Goal: Ask a question

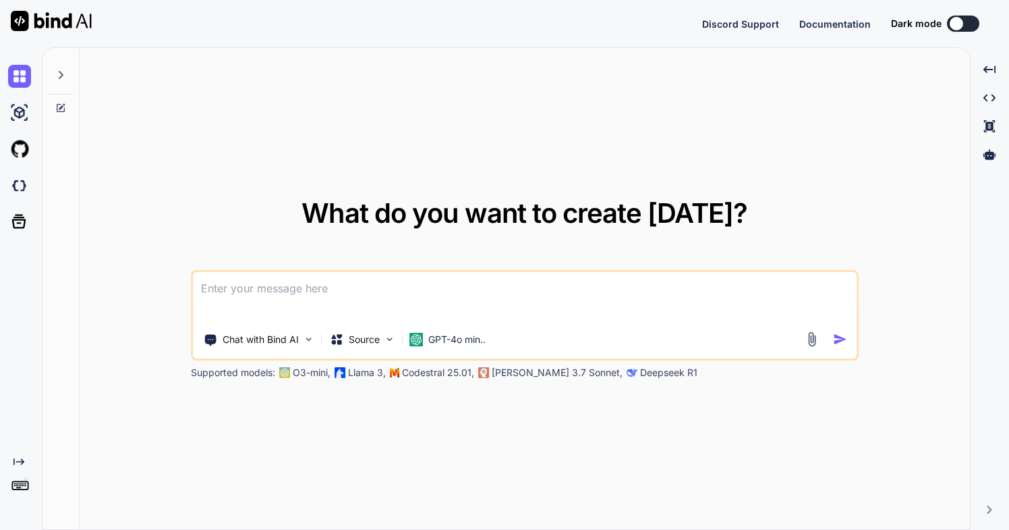
type textarea "x"
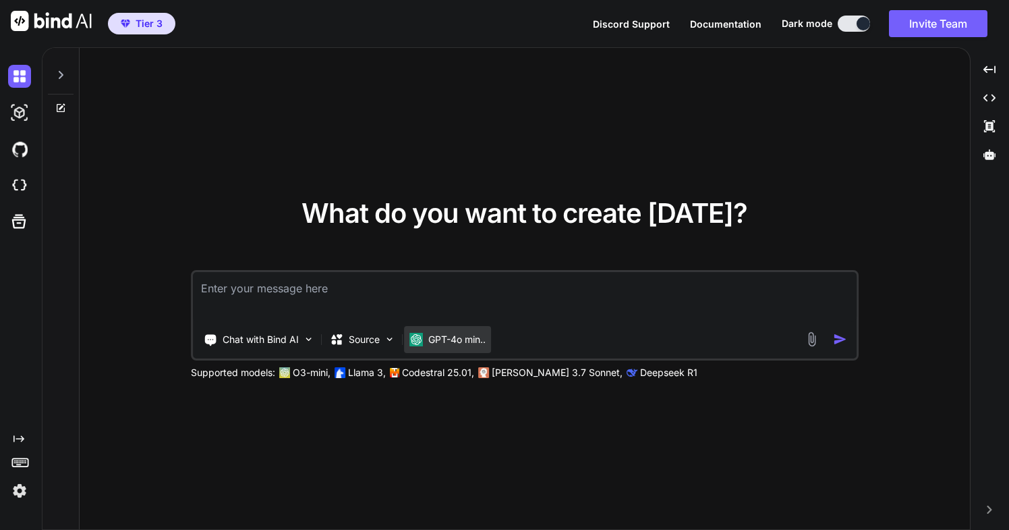
click at [437, 340] on p "GPT-4o min.." at bounding box center [456, 339] width 57 height 13
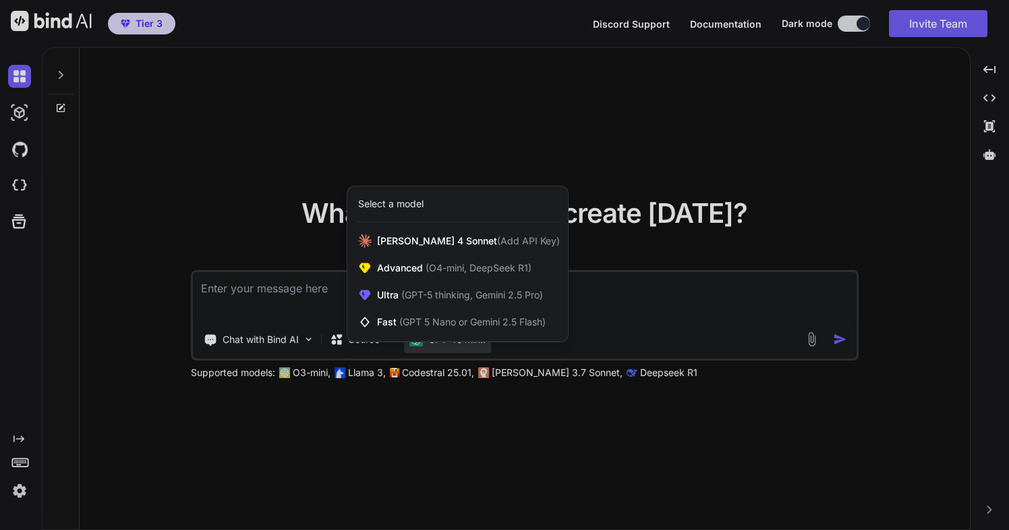
click at [310, 295] on div at bounding box center [504, 265] width 1009 height 530
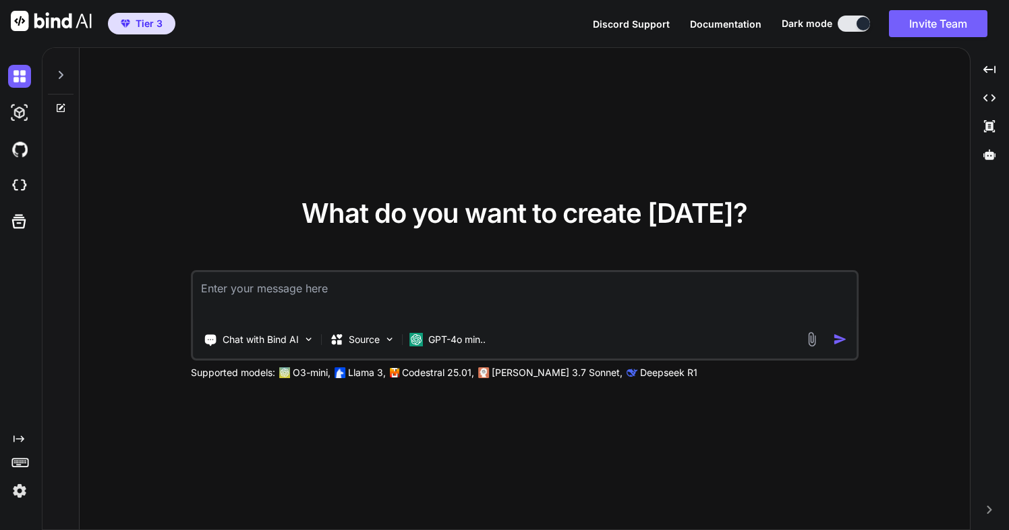
click at [310, 295] on textarea at bounding box center [525, 297] width 664 height 50
type textarea "what model for checking python Skidl scripts ?"
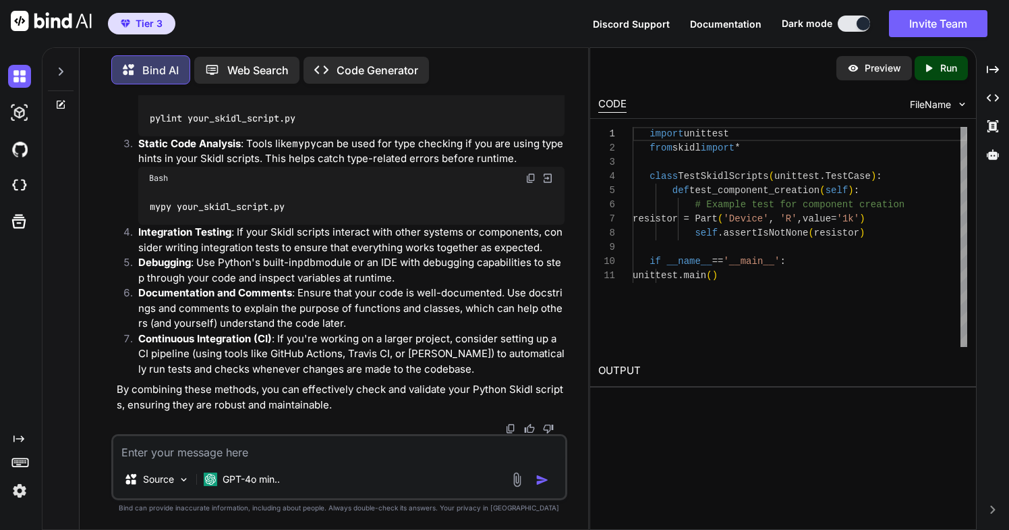
scroll to position [404, 0]
type textarea "I mean what Ai model to choose in bind to best help me with Skidl checks"
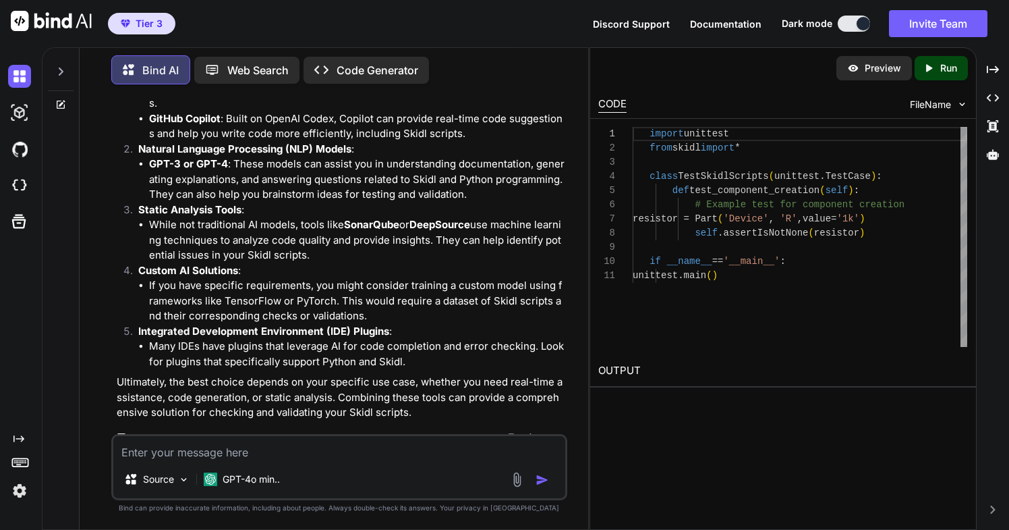
scroll to position [833, 0]
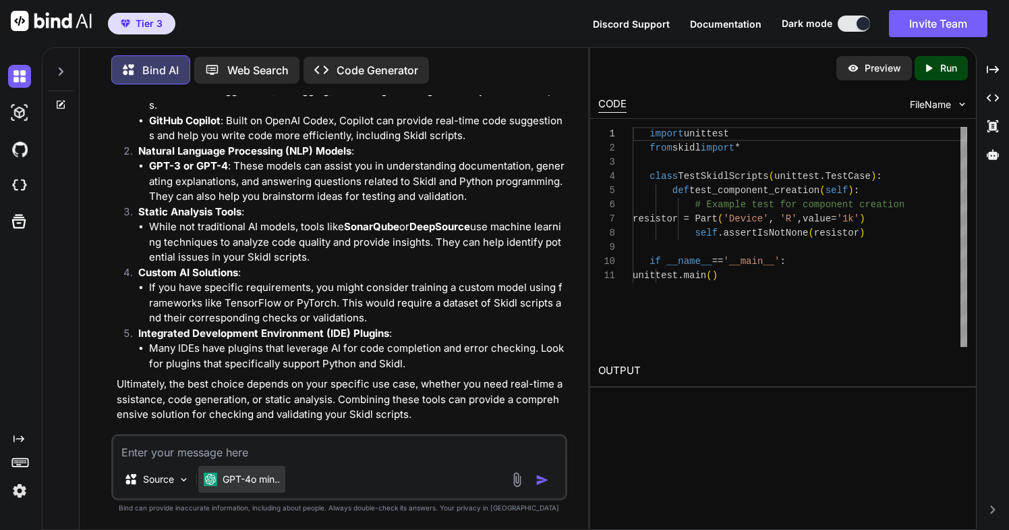
click at [244, 481] on p "GPT-4o min.." at bounding box center [251, 478] width 57 height 13
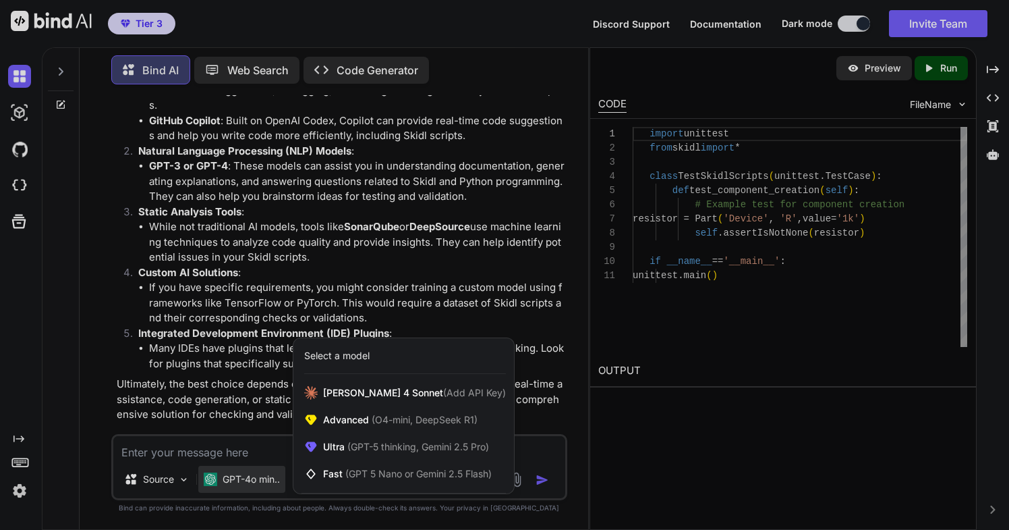
click at [115, 407] on div at bounding box center [504, 265] width 1009 height 530
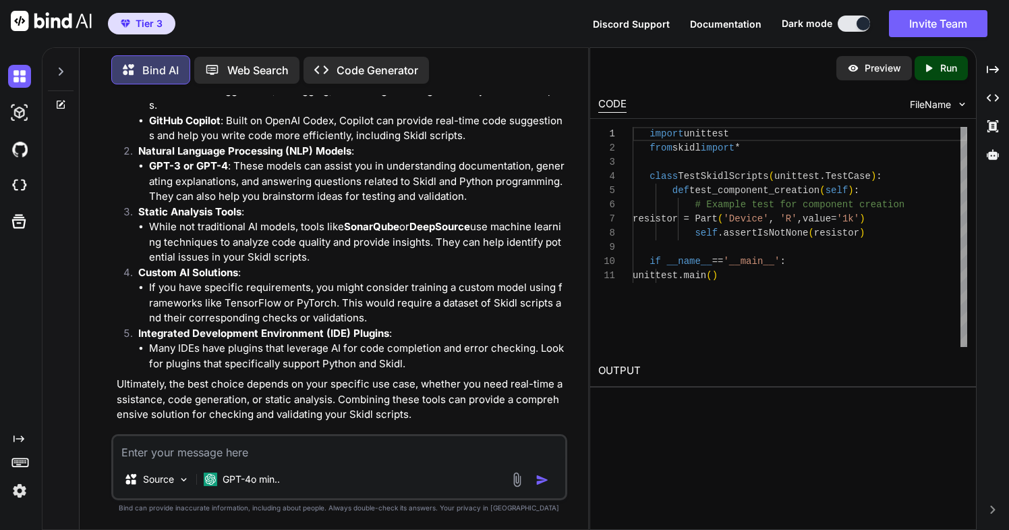
click at [238, 451] on textarea at bounding box center [339, 448] width 452 height 24
paste textarea "import csv, os, sys, datetime from pathlib import Path import xml.etree.Element…"
type textarea "check this - import csv, os, sys, datetime from pathlib import Path import xml.…"
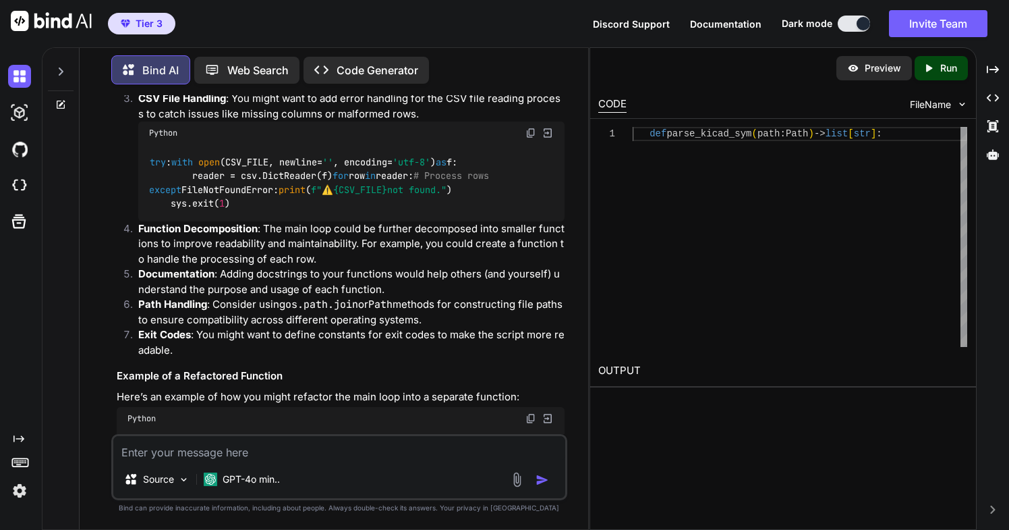
scroll to position [2279, 0]
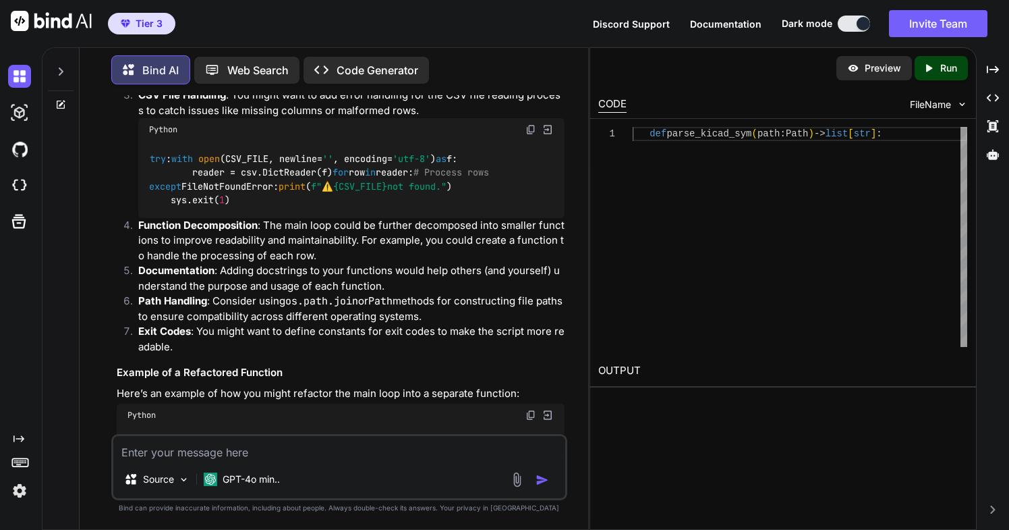
click at [530, 135] on img at bounding box center [531, 129] width 11 height 11
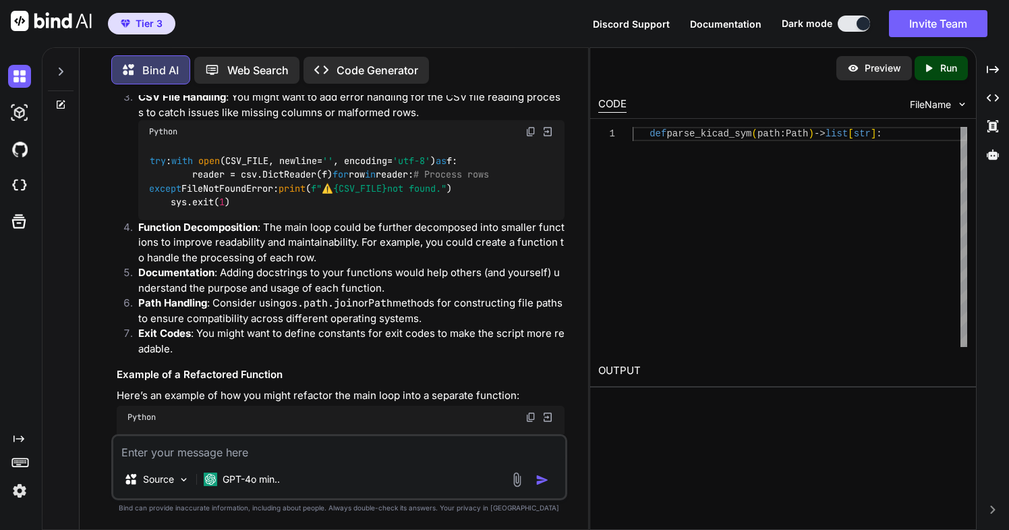
scroll to position [2276, 0]
click at [532, 138] on img at bounding box center [531, 133] width 11 height 11
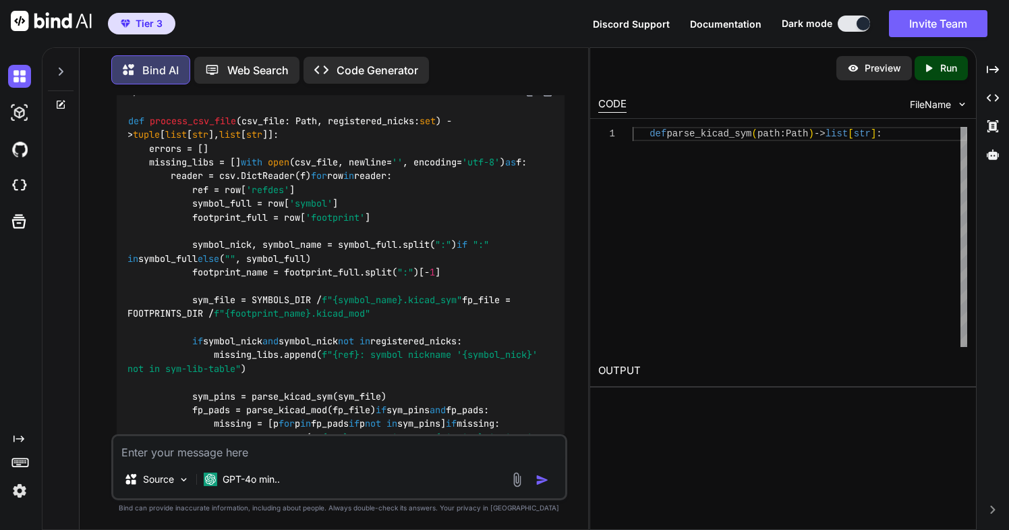
scroll to position [2617, 0]
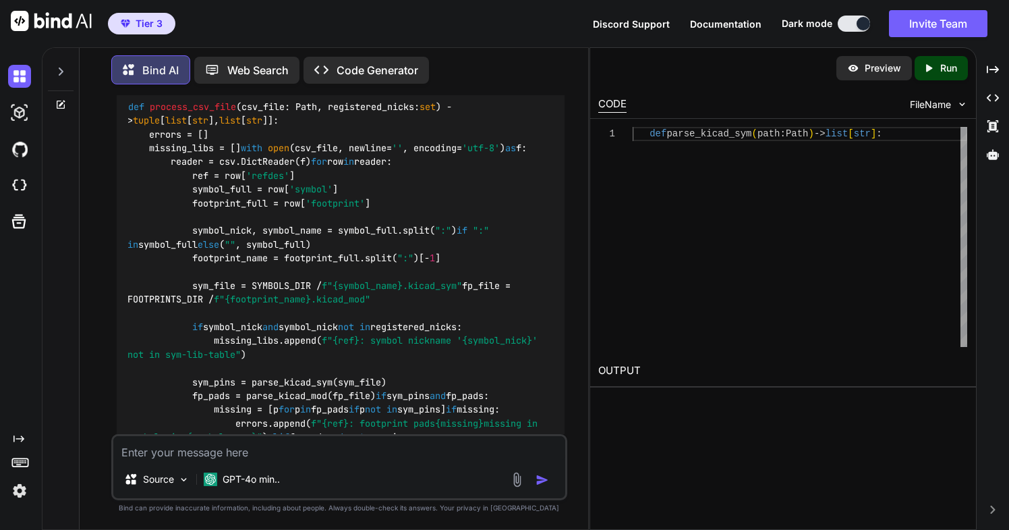
click at [530, 83] on img at bounding box center [531, 77] width 11 height 11
